Goal: Information Seeking & Learning: Check status

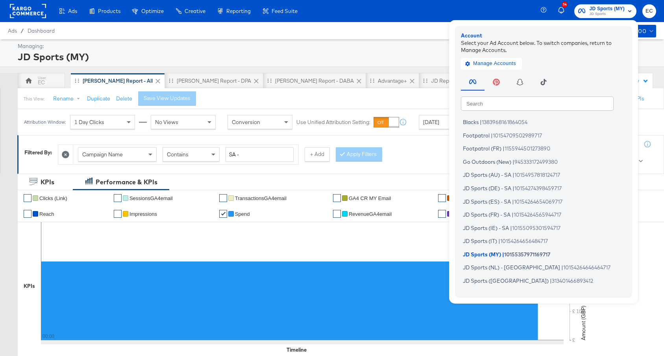
click at [321, 50] on div "JD Sports (MY)" at bounding box center [336, 56] width 636 height 13
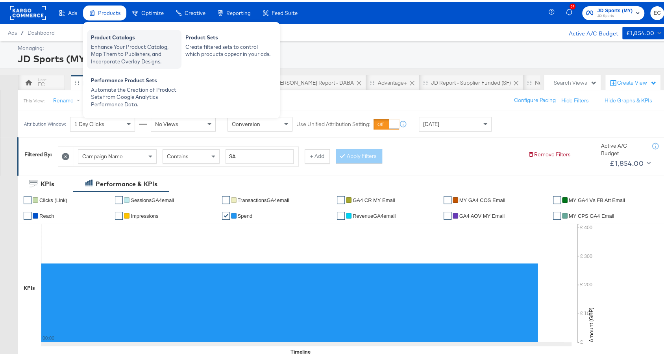
click at [102, 39] on div "Product Catalogs" at bounding box center [134, 36] width 87 height 9
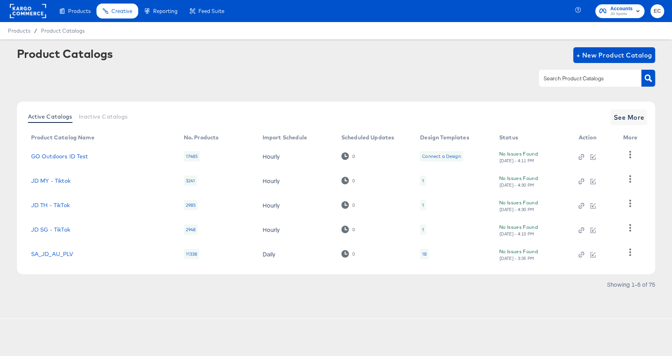
click at [594, 80] on input "text" at bounding box center [584, 78] width 84 height 9
type input "i"
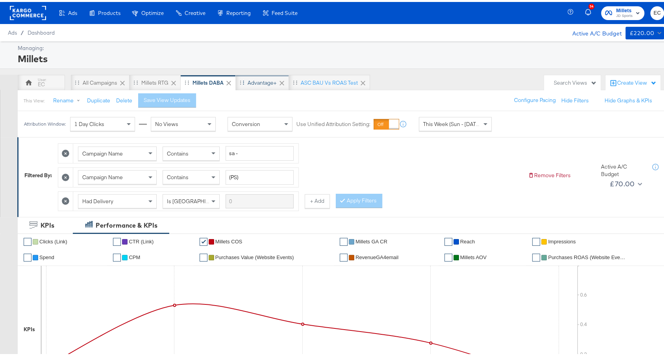
click at [253, 81] on div "Advantage+" at bounding box center [261, 80] width 29 height 7
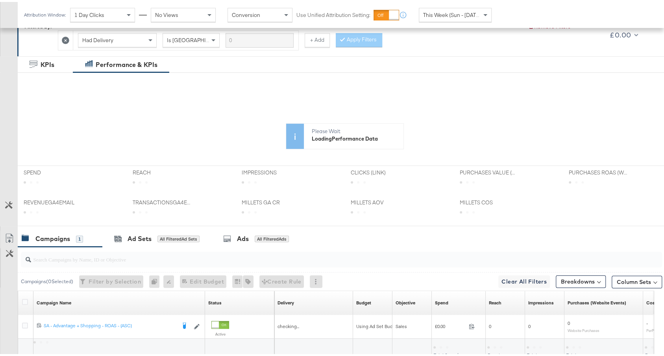
scroll to position [196, 0]
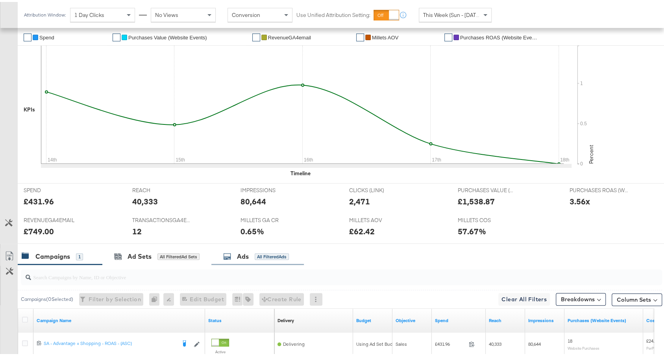
click at [264, 250] on div "Ads All Filtered Ads" at bounding box center [256, 254] width 66 height 9
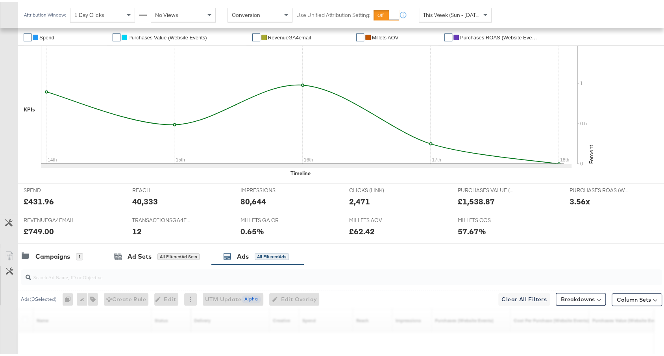
click at [198, 273] on input "search" at bounding box center [317, 271] width 572 height 15
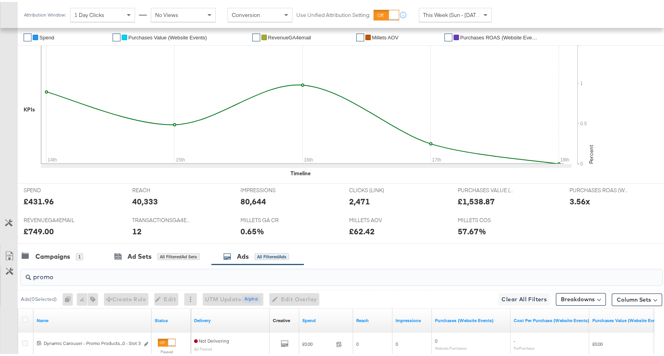
type input "promo"
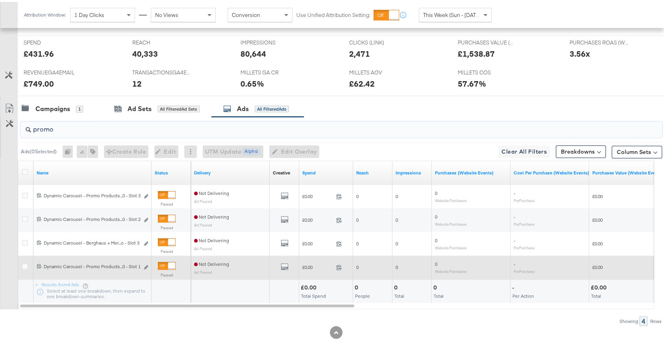
click at [168, 263] on div at bounding box center [171, 263] width 7 height 7
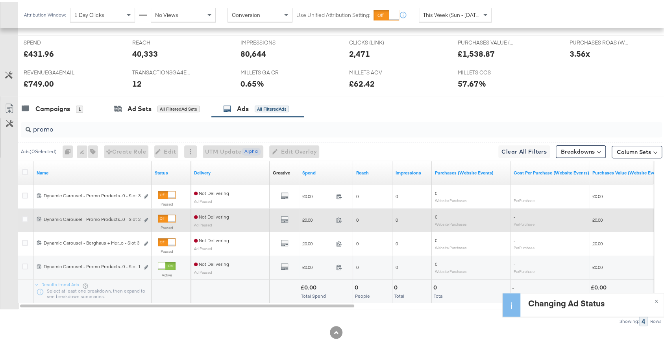
click at [168, 214] on div at bounding box center [171, 216] width 7 height 7
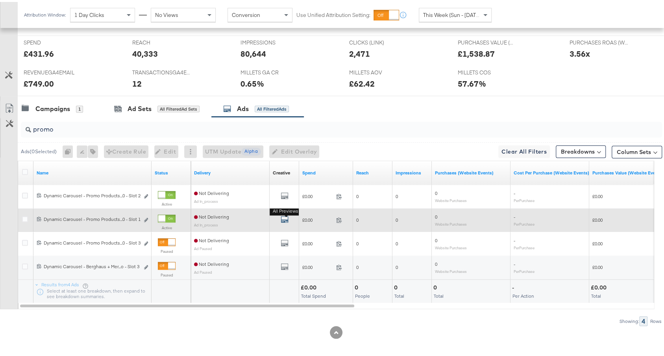
click at [285, 214] on icon "default" at bounding box center [285, 217] width 8 height 8
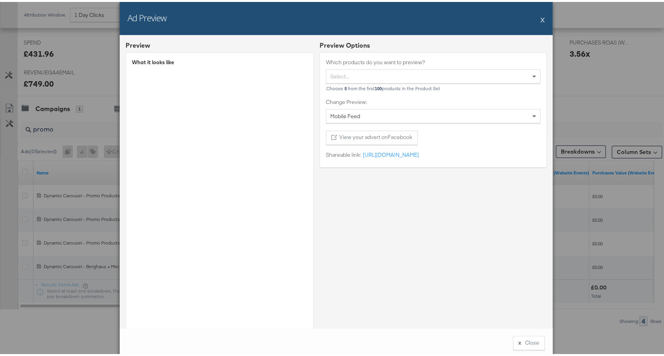
click at [540, 19] on button "X" at bounding box center [542, 18] width 4 height 16
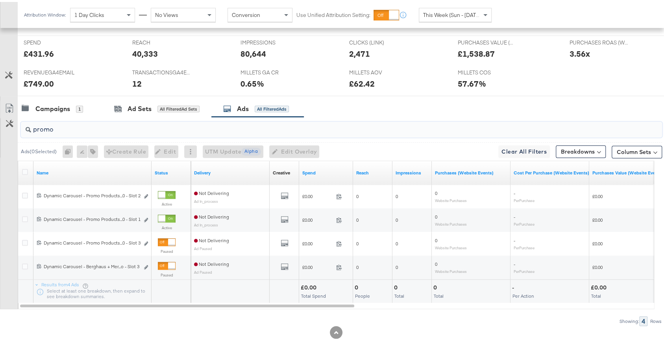
click at [282, 128] on input "promo" at bounding box center [317, 123] width 572 height 15
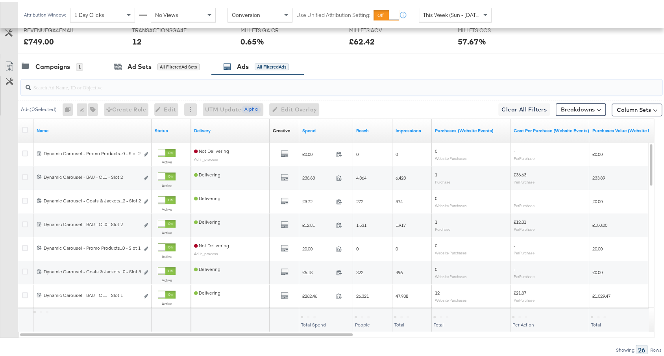
scroll to position [414, 0]
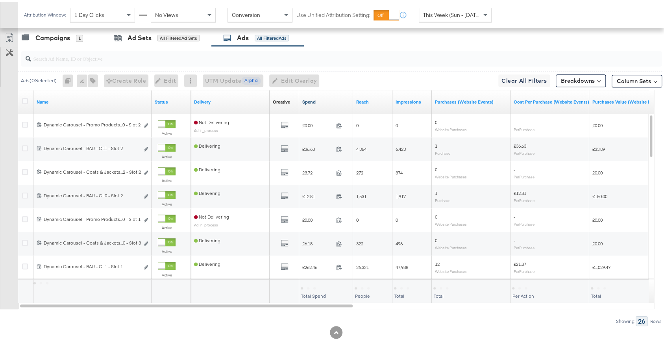
click at [330, 97] on link "Spend" at bounding box center [326, 100] width 48 height 6
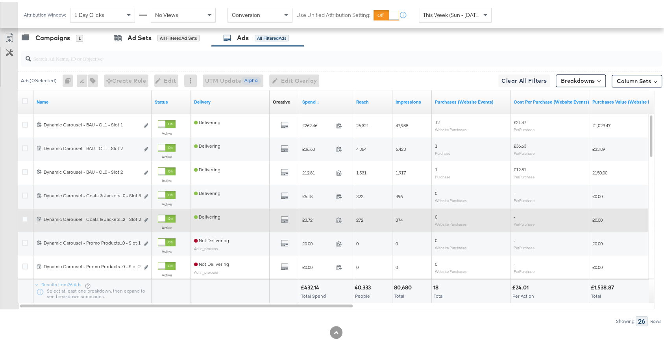
click at [165, 214] on div at bounding box center [161, 216] width 7 height 7
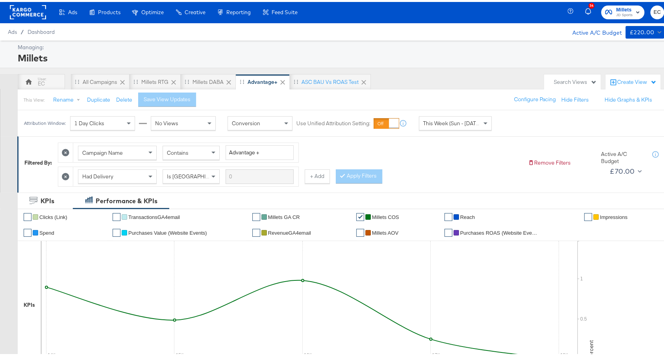
scroll to position [0, 0]
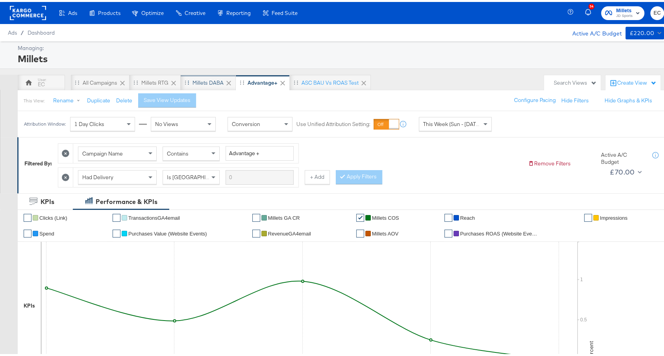
click at [212, 85] on div "Millets DABA" at bounding box center [208, 81] width 55 height 16
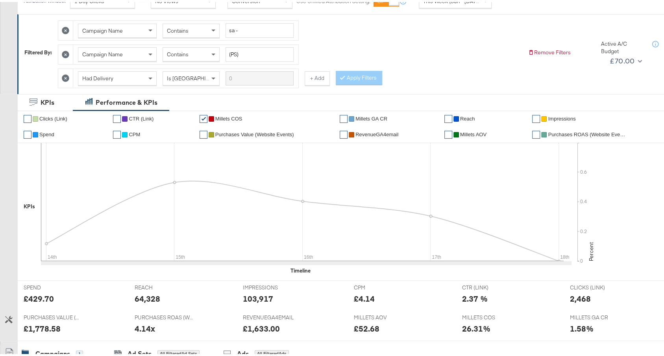
scroll to position [55, 0]
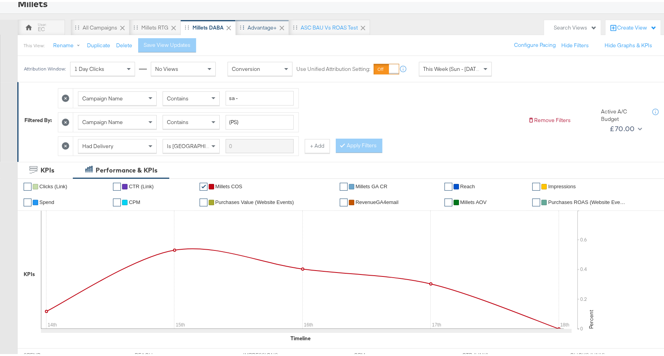
click at [259, 28] on div "Advantage+" at bounding box center [261, 25] width 29 height 7
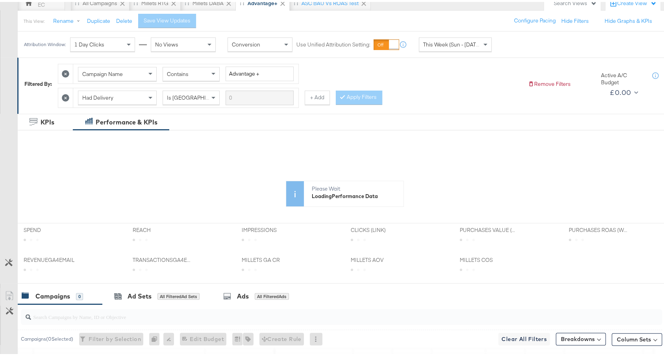
scroll to position [196, 0]
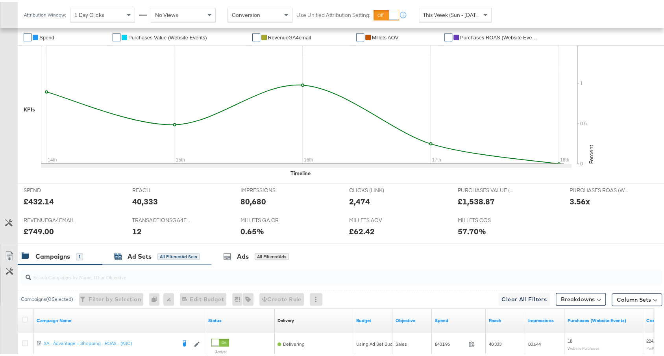
click at [159, 251] on div "All Filtered Ad Sets" at bounding box center [178, 254] width 42 height 7
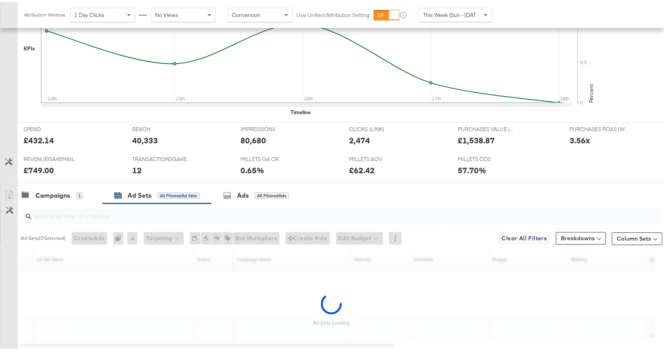
scroll to position [273, 0]
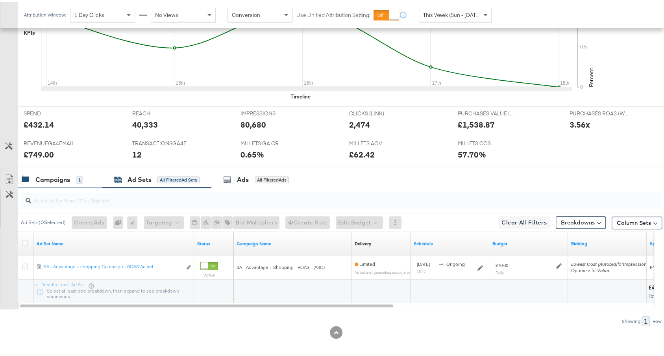
click at [65, 181] on div "Campaigns 1" at bounding box center [60, 177] width 85 height 17
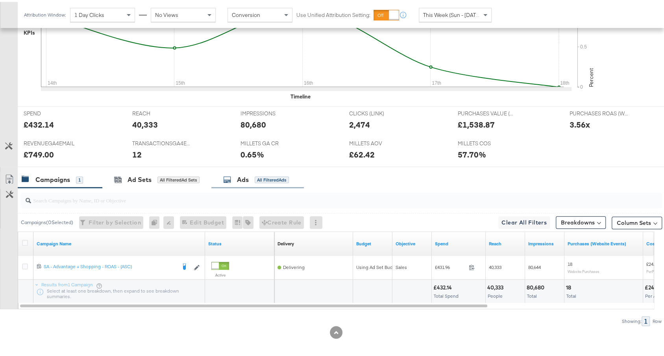
click at [230, 174] on icon at bounding box center [227, 178] width 8 height 8
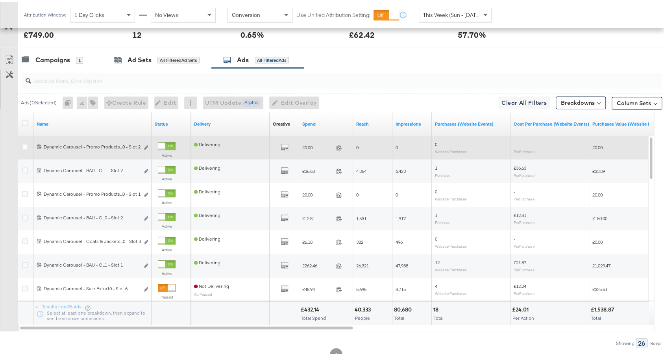
scroll to position [399, 0]
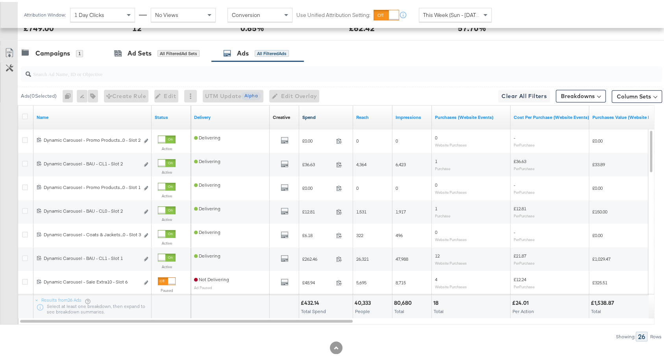
click at [334, 113] on link "Spend" at bounding box center [326, 115] width 48 height 6
